Goal: Task Accomplishment & Management: Manage account settings

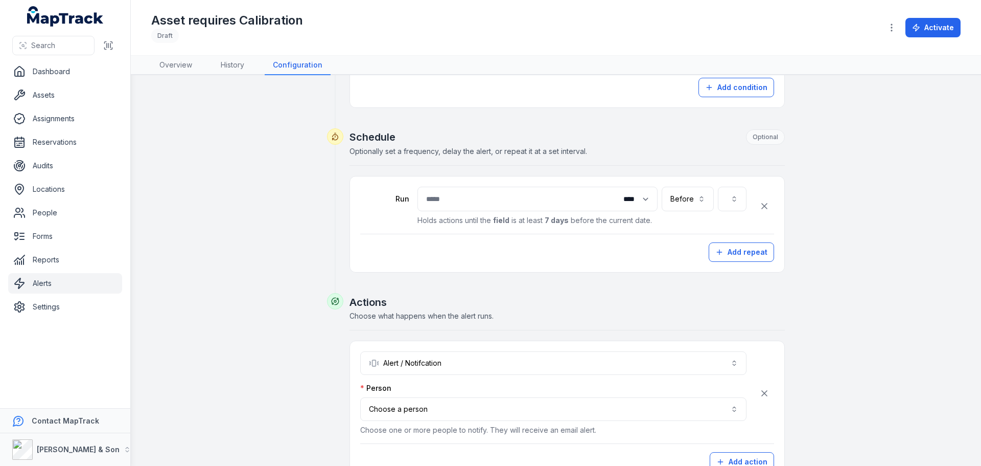
scroll to position [340, 0]
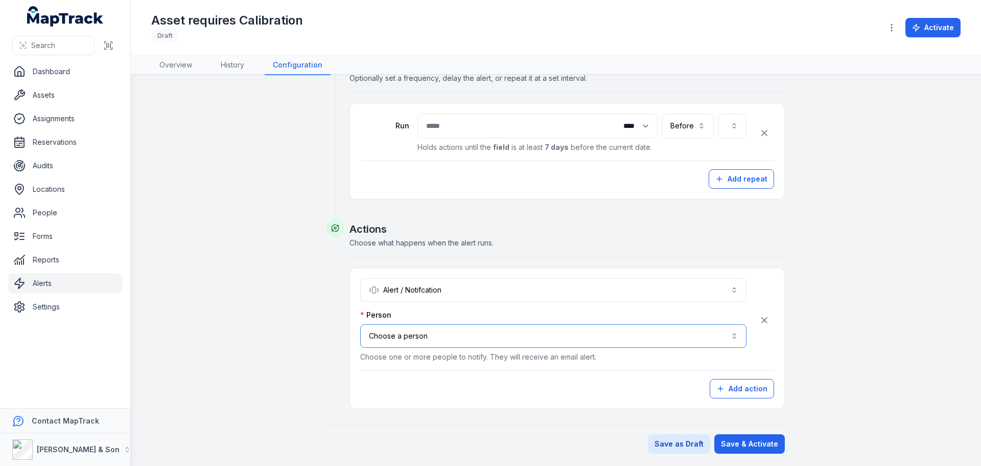
click at [670, 346] on button "Choose a person" at bounding box center [553, 336] width 386 height 24
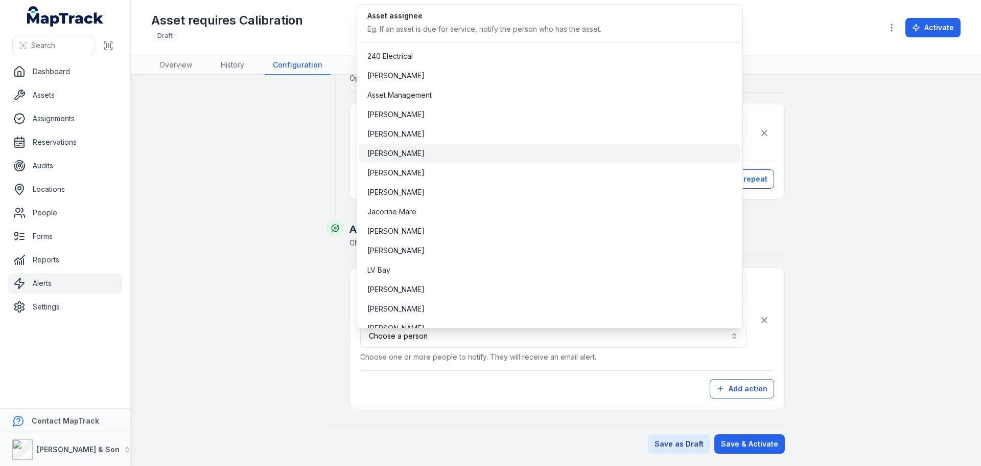
scroll to position [264, 0]
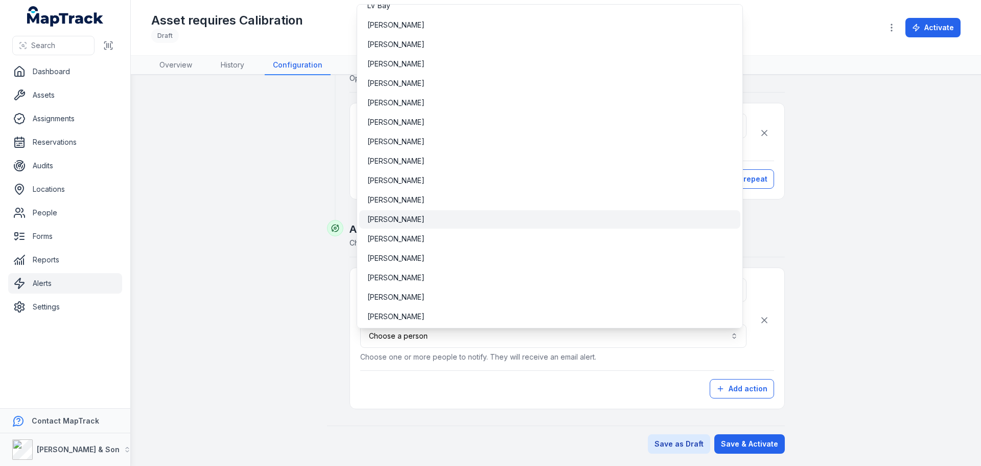
click at [431, 221] on div "[PERSON_NAME]" at bounding box center [549, 219] width 365 height 10
click at [275, 223] on div "**********" at bounding box center [556, 100] width 785 height 706
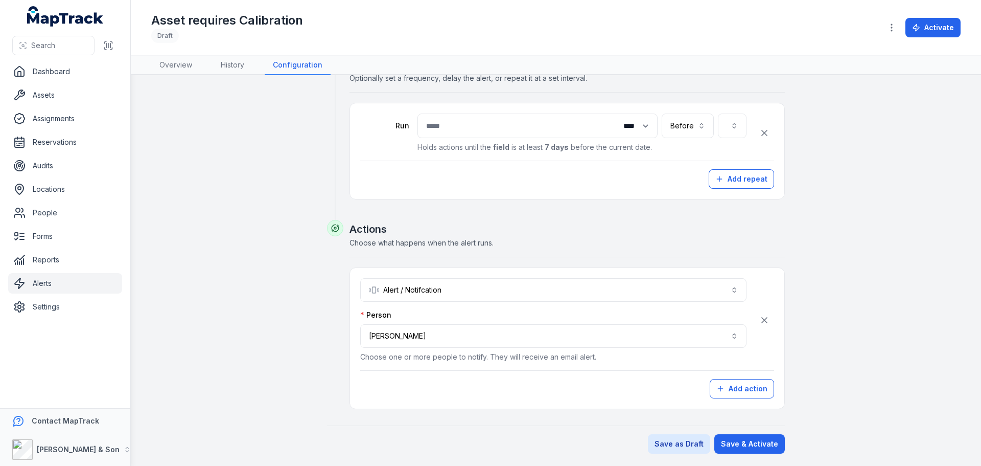
click at [746, 124] on div "Run * Time units ***** **** ***** ****** ***** Before ****** Holds actions unti…" at bounding box center [567, 137] width 414 height 48
click at [734, 126] on button "button" at bounding box center [732, 125] width 29 height 25
click at [731, 123] on button "button" at bounding box center [732, 125] width 29 height 25
click at [766, 135] on button "button" at bounding box center [764, 132] width 19 height 19
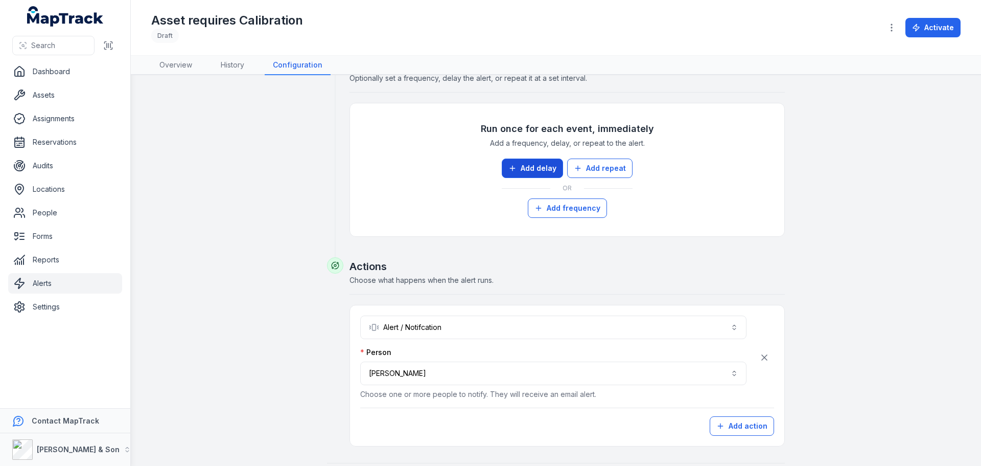
click at [511, 167] on icon at bounding box center [512, 168] width 8 height 8
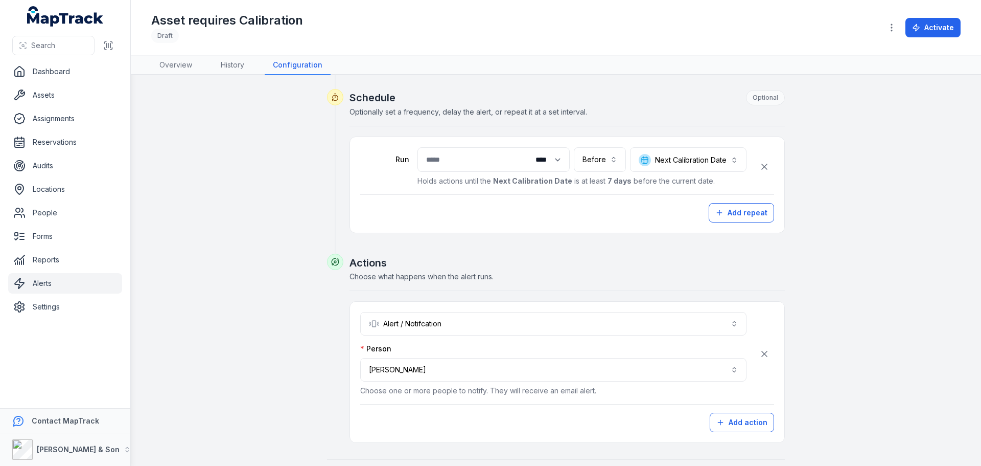
scroll to position [340, 0]
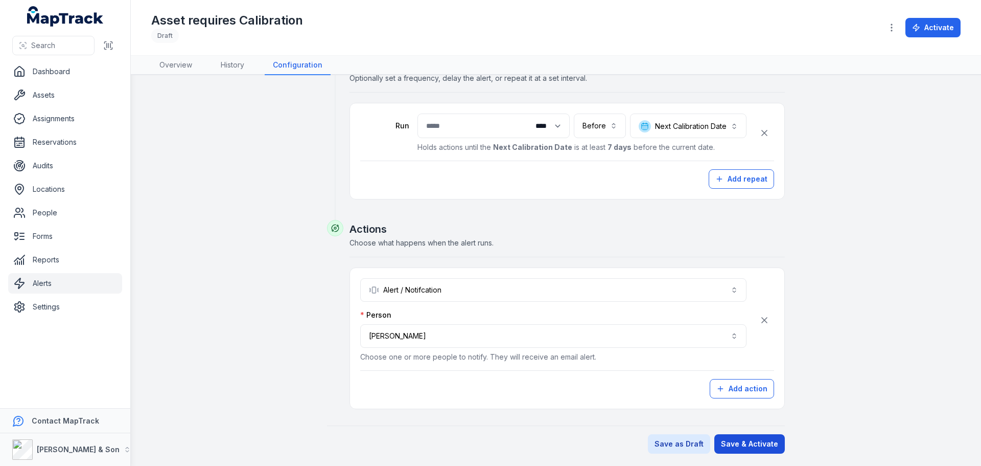
click at [730, 444] on button "Save & Activate" at bounding box center [749, 443] width 71 height 19
